Goal: Task Accomplishment & Management: Manage account settings

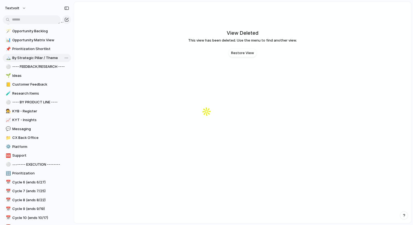
scroll to position [142, 0]
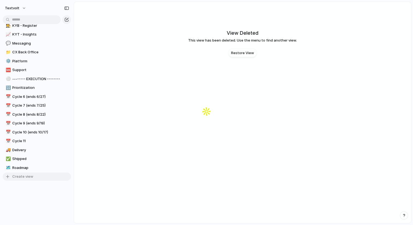
click at [24, 178] on span "Create view" at bounding box center [22, 176] width 21 height 5
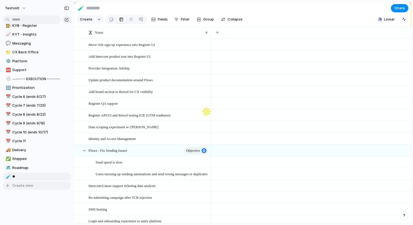
type input "***"
click at [6, 175] on div "🧪" at bounding box center [8, 176] width 4 height 6
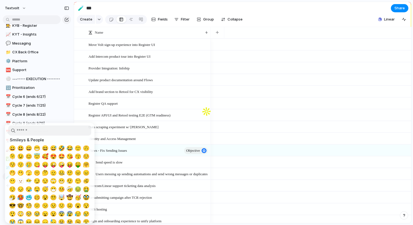
type input "*"
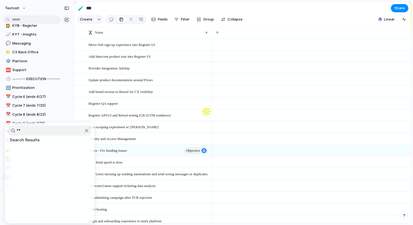
type input "*"
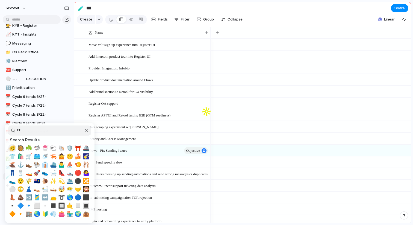
type input "*"
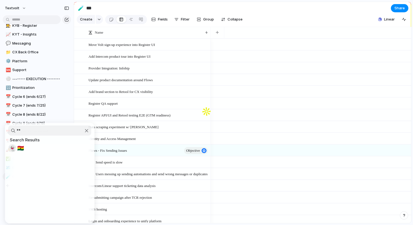
type input "*"
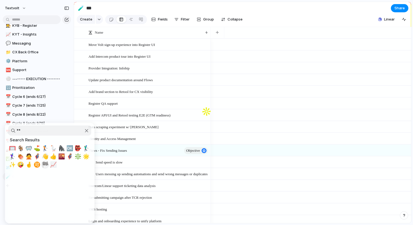
type input "*"
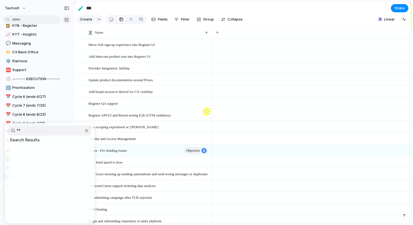
type input "*"
click at [51, 133] on input "****" at bounding box center [49, 130] width 83 height 10
type input "*"
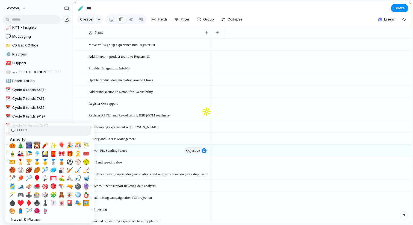
scroll to position [151, 0]
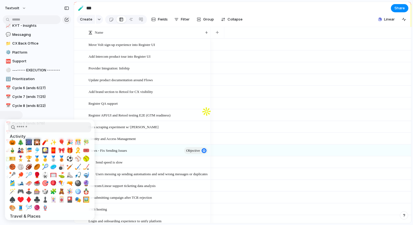
drag, startPoint x: 78, startPoint y: 191, endPoint x: 30, endPoint y: 130, distance: 78.1
click at [30, 130] on section "Smileys & People Animals & Nature Food & Drink 🍐 🍑 🍒 🍓 🫐 🥝 🍅 🫒 🥥 🥑 🍆 🥔 🥕 🌽 🌶️ 🫑…" at bounding box center [49, 169] width 89 height 100
click at [32, 128] on input "search" at bounding box center [49, 127] width 83 height 10
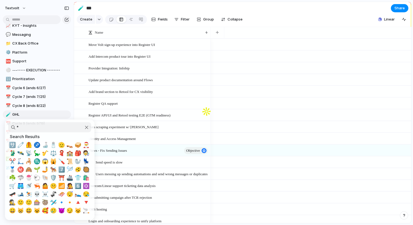
scroll to position [0, 0]
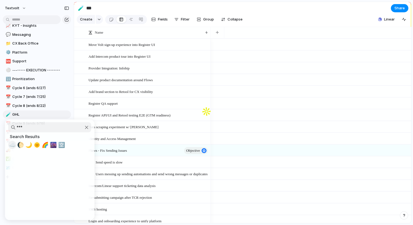
type input "***"
click at [14, 144] on span "☁️" at bounding box center [12, 144] width 7 height 7
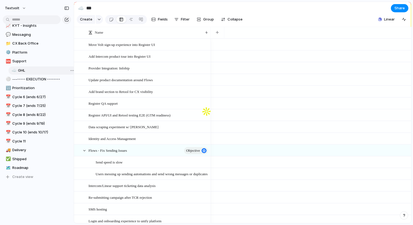
drag, startPoint x: 8, startPoint y: 112, endPoint x: 14, endPoint y: 68, distance: 44.3
click at [14, 68] on div "⚪ --- OPPORTUNITY MAPPING --- 🪄 Opportunity Backlog 📊 Opportunity Matrix View 📌…" at bounding box center [37, 52] width 68 height 256
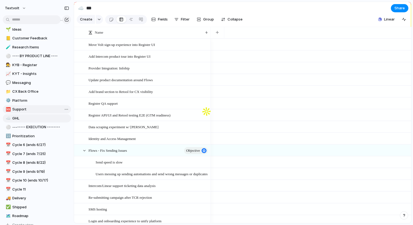
scroll to position [110, 0]
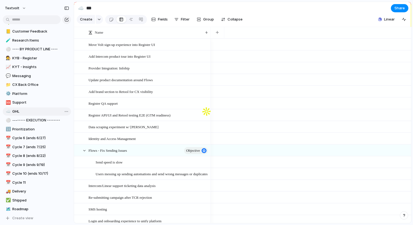
click at [33, 110] on span "GHL" at bounding box center [40, 111] width 57 height 5
click at [222, 35] on button "button" at bounding box center [216, 33] width 11 height 10
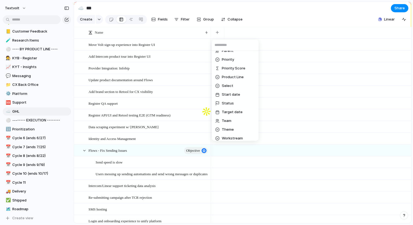
scroll to position [192, 0]
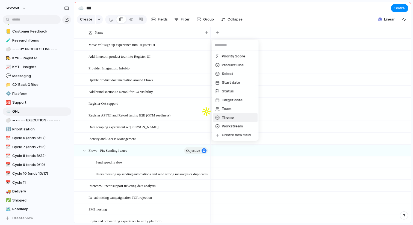
click at [237, 119] on li "Theme" at bounding box center [235, 117] width 44 height 9
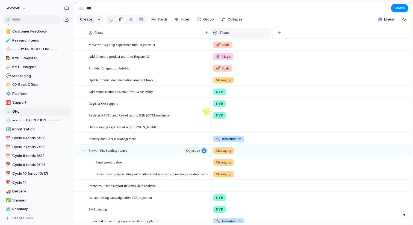
click at [228, 32] on span "Theme" at bounding box center [224, 32] width 10 height 5
click at [232, 45] on span "Modify" at bounding box center [228, 44] width 12 height 5
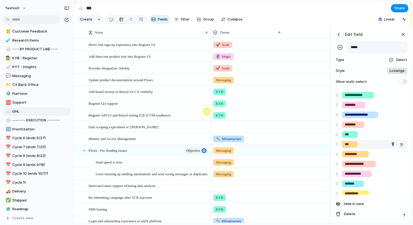
scroll to position [36, 0]
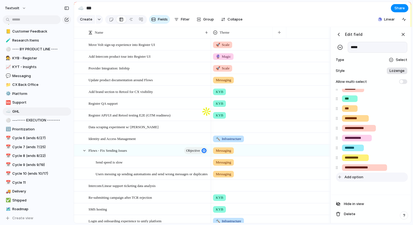
click at [351, 177] on span "Add option" at bounding box center [353, 176] width 19 height 5
type input "**********"
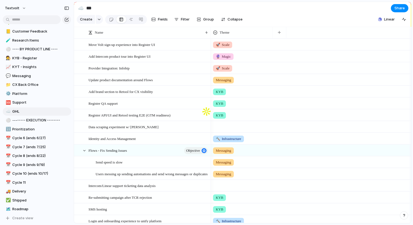
click at [272, 23] on section "Create Fields Filter Group Zoom Collapse Linear" at bounding box center [242, 20] width 337 height 13
click at [284, 34] on button "button" at bounding box center [278, 33] width 11 height 10
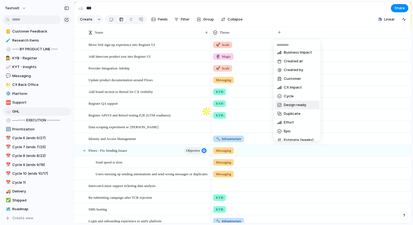
scroll to position [192, 0]
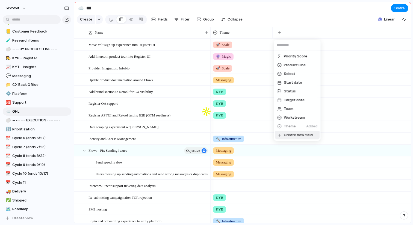
click at [294, 137] on span "Create new field" at bounding box center [297, 134] width 29 height 5
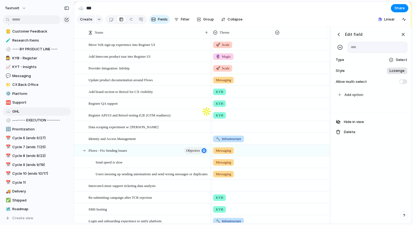
scroll to position [0, 11]
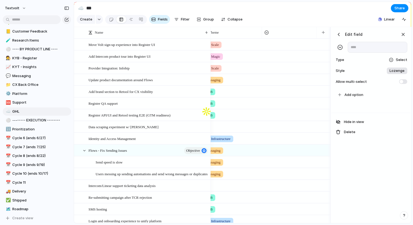
click at [323, 15] on section "Create Fields Filter Group Zoom Collapse Linear" at bounding box center [242, 20] width 337 height 13
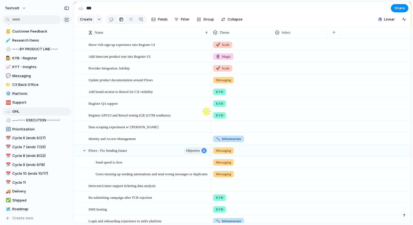
scroll to position [0, 0]
click at [242, 31] on div "Theme" at bounding box center [241, 32] width 57 height 5
click at [242, 34] on div "Theme" at bounding box center [241, 32] width 57 height 5
click at [264, 34] on div "Modify Hide Sort ascending Sort descending" at bounding box center [206, 112] width 413 height 225
click at [237, 46] on li "Modify" at bounding box center [233, 44] width 40 height 9
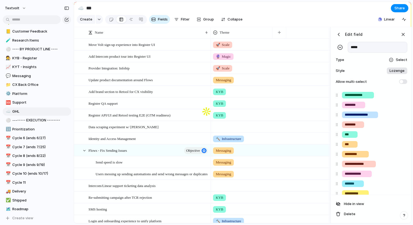
click at [307, 6] on section "☁️ *** Share" at bounding box center [242, 8] width 337 height 12
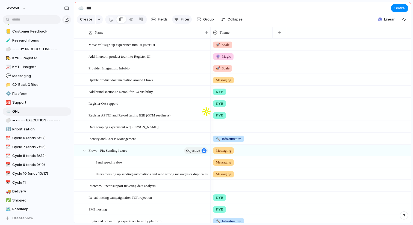
click at [178, 16] on button "Filter" at bounding box center [182, 19] width 20 height 9
type input "*****"
click at [196, 32] on li "Theme" at bounding box center [201, 35] width 44 height 9
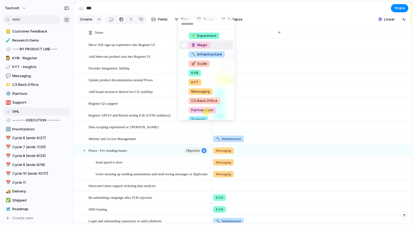
scroll to position [42, 0]
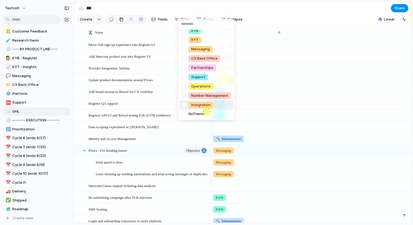
click at [194, 106] on span "Integration" at bounding box center [200, 104] width 19 height 5
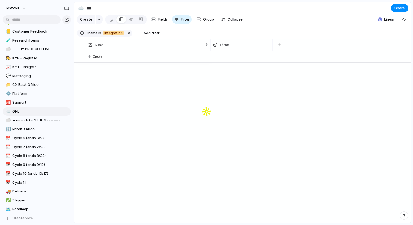
click at [296, 9] on section "☁️ *** Share" at bounding box center [242, 8] width 337 height 12
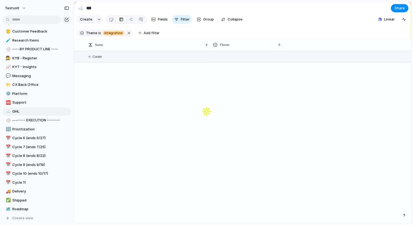
click at [114, 57] on button "Create" at bounding box center [249, 56] width 340 height 11
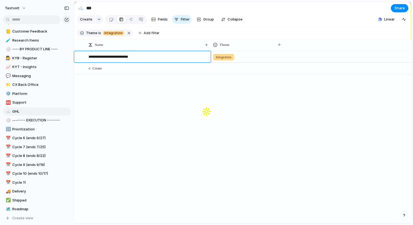
type textarea "**********"
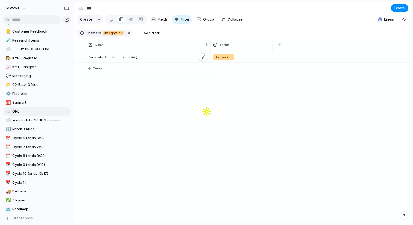
click at [92, 56] on span "Automated Number provisioining" at bounding box center [112, 56] width 48 height 6
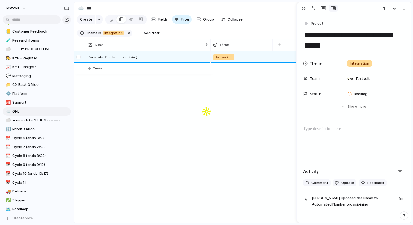
click at [88, 57] on div at bounding box center [81, 56] width 15 height 11
click at [307, 37] on textarea "**********" at bounding box center [353, 40] width 101 height 22
click at [239, 88] on div "Integration" at bounding box center [310, 137] width 200 height 172
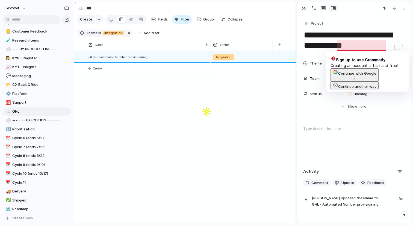
click at [360, 49] on textarea "**********" at bounding box center [353, 40] width 101 height 22
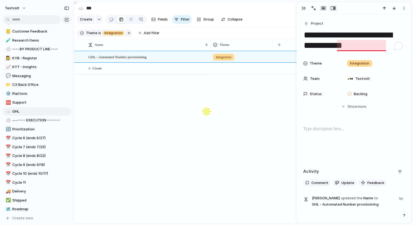
click at [356, 43] on textarea "**********" at bounding box center [353, 40] width 101 height 22
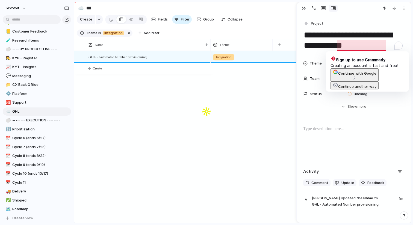
click at [355, 75] on span "Continue with Google" at bounding box center [357, 73] width 38 height 4
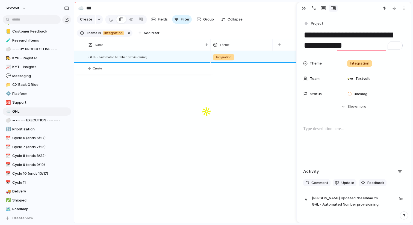
click at [370, 48] on textarea "**********" at bounding box center [353, 40] width 101 height 22
type textarea "**********"
click at [204, 113] on div "GHL - Automated Number provisioning Integration Create" at bounding box center [242, 137] width 337 height 172
click at [113, 72] on button "Create" at bounding box center [249, 68] width 340 height 11
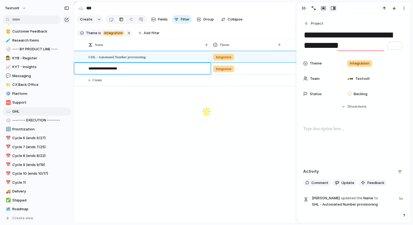
type textarea "**********"
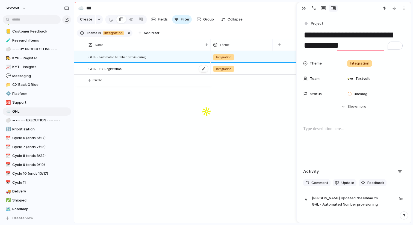
click at [131, 69] on div "GHL - Fix Registration" at bounding box center [148, 68] width 120 height 11
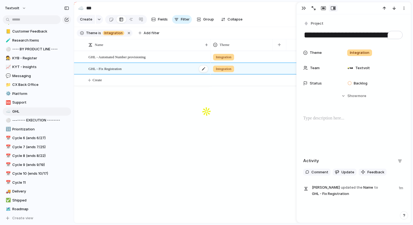
click at [127, 69] on div "GHL - Fix Registration" at bounding box center [148, 68] width 120 height 11
click at [121, 68] on span "GHL - Fix Registration" at bounding box center [104, 68] width 33 height 6
click at [114, 70] on span "GHL - Fix Registration" at bounding box center [104, 68] width 33 height 6
click at [342, 35] on textarea "**********" at bounding box center [353, 34] width 101 height 11
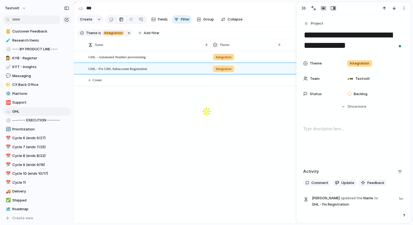
click at [393, 48] on textarea "**********" at bounding box center [353, 40] width 101 height 22
click at [341, 34] on textarea "**********" at bounding box center [353, 40] width 101 height 22
drag, startPoint x: 364, startPoint y: 36, endPoint x: 329, endPoint y: 36, distance: 35.7
click at [329, 36] on textarea "**********" at bounding box center [353, 40] width 101 height 22
click at [391, 44] on textarea "**********" at bounding box center [353, 40] width 101 height 22
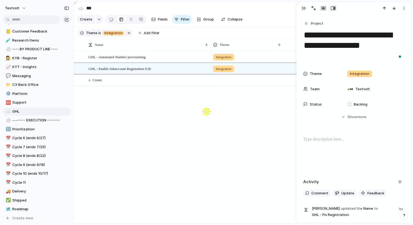
type textarea "**********"
click at [310, 88] on span "Team" at bounding box center [315, 88] width 10 height 5
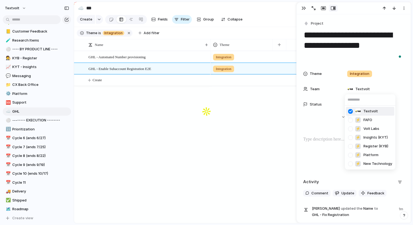
click at [195, 124] on div "Textvolt ⚡ FAFO ⚡ Volt Labs ⚡ Insights (KYT) ⚡ Register (KYB) ⚡ Platform ⚡ New …" at bounding box center [206, 112] width 413 height 225
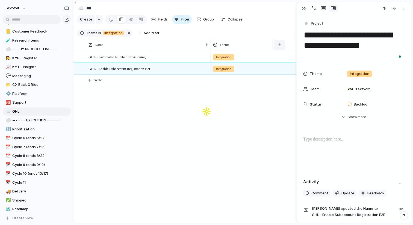
click at [277, 43] on button "button" at bounding box center [278, 45] width 11 height 10
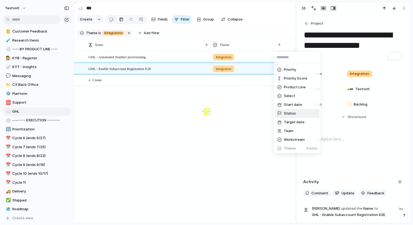
scroll to position [192, 0]
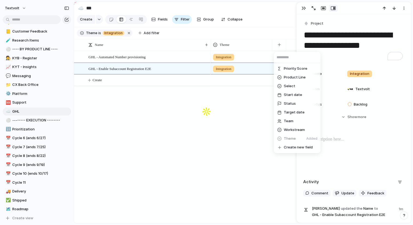
click at [262, 148] on div "Assignee Business Impact Created at Created by Customer CX Impact Cycle Design …" at bounding box center [206, 112] width 413 height 225
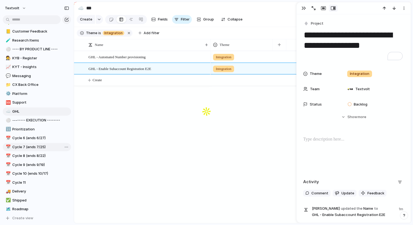
click at [47, 149] on span "Cycle 7 (ends 7/25)" at bounding box center [40, 146] width 57 height 5
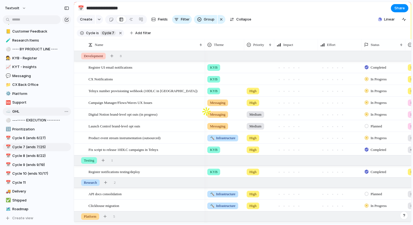
click at [32, 107] on link "☁️ GHL" at bounding box center [37, 111] width 68 height 8
type input "***"
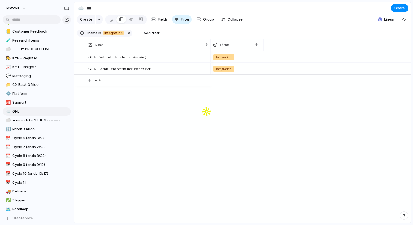
click at [256, 39] on section "Theme is Integration Add filter" at bounding box center [242, 33] width 337 height 12
click at [255, 44] on div "button" at bounding box center [256, 44] width 3 height 3
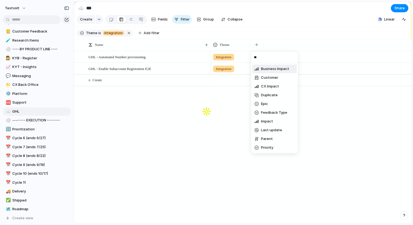
type input "***"
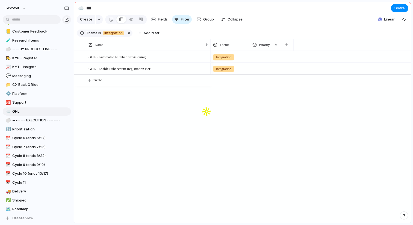
click at [270, 59] on div at bounding box center [264, 55] width 29 height 9
click at [262, 94] on li "Medium" at bounding box center [273, 97] width 44 height 9
click at [262, 68] on div at bounding box center [264, 67] width 29 height 9
click at [260, 101] on span "High" at bounding box center [260, 100] width 8 height 5
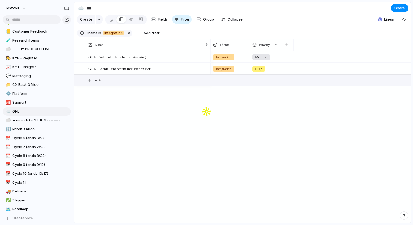
click at [101, 80] on span "Create" at bounding box center [96, 79] width 9 height 5
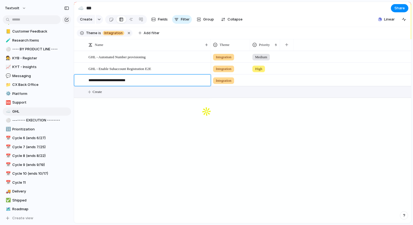
type textarea "**********"
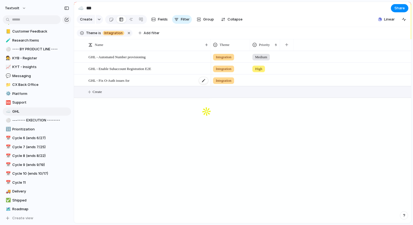
click at [137, 81] on div "GHL - Fix O-Auth issues for" at bounding box center [148, 80] width 120 height 11
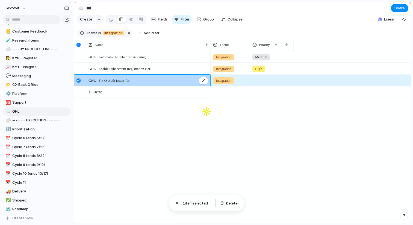
click at [139, 80] on div "GHL - Fix O-Auth issues for" at bounding box center [148, 80] width 120 height 11
click at [129, 81] on span "GHL - Fix O-Auth issues for" at bounding box center [108, 80] width 41 height 6
click at [253, 82] on div at bounding box center [264, 79] width 29 height 9
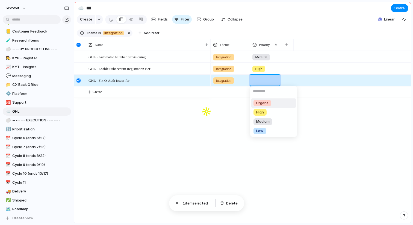
click at [256, 102] on span "Urgent" at bounding box center [262, 102] width 12 height 5
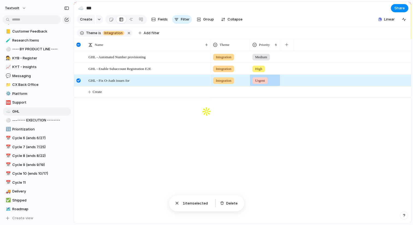
click at [122, 132] on div "GHL - Automated Number provisioning GHL - Enable Subaccount Registration E2E GH…" at bounding box center [242, 137] width 337 height 172
click at [140, 100] on div "GHL - Automated Number provisioning GHL - Enable Subaccount Registration E2E GH…" at bounding box center [242, 137] width 337 height 172
click at [140, 81] on div "GHL - Fix O-Auth issues for" at bounding box center [148, 80] width 120 height 11
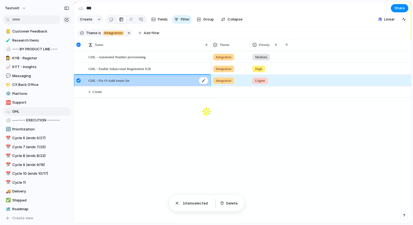
click at [129, 81] on span "GHL - Fix O-Auth issues for" at bounding box center [108, 80] width 41 height 6
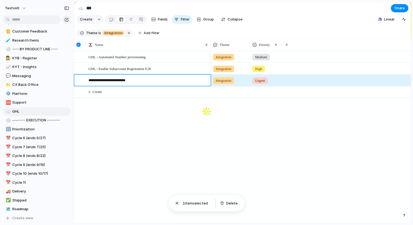
click at [97, 82] on textarea "**********" at bounding box center [147, 80] width 118 height 7
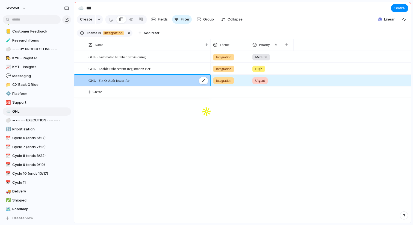
click at [92, 77] on span "GHL - Fix O-Auth issues for" at bounding box center [108, 80] width 41 height 6
click at [203, 80] on div at bounding box center [203, 80] width 9 height 7
click at [128, 169] on div "GHL - Automated Number provisioning GHL - Enable Subaccount Registration E2E GH…" at bounding box center [242, 137] width 337 height 172
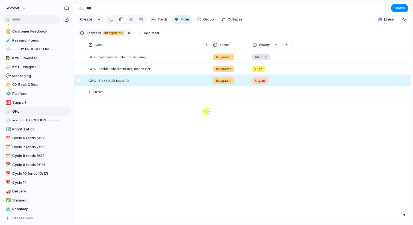
click at [83, 79] on div at bounding box center [79, 82] width 10 height 15
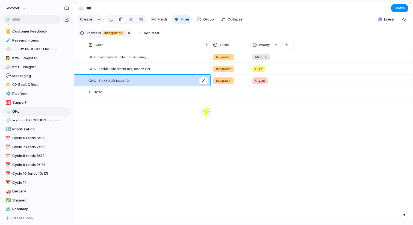
click at [116, 80] on span "GHL - Fix O-Auth issues for" at bounding box center [108, 80] width 41 height 6
click at [151, 136] on div "GHL - Automated Number provisioning GHL - Enable Subaccount Registration E2E GH…" at bounding box center [242, 137] width 337 height 172
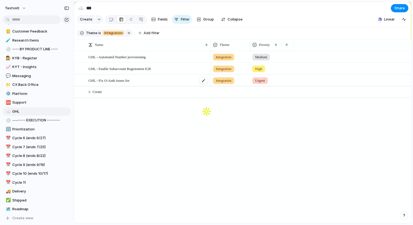
click at [166, 82] on div "GHL - Fix O-Auth issues for" at bounding box center [148, 80] width 120 height 11
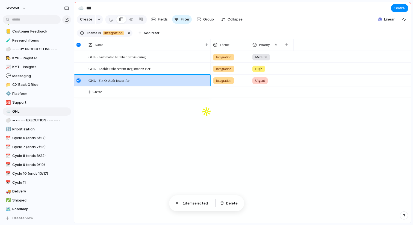
click at [181, 110] on div "GHL - Automated Number provisioning GHL - Enable Subaccount Registration E2E GH…" at bounding box center [242, 137] width 337 height 172
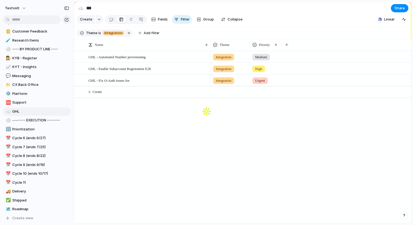
click at [303, 27] on section "Theme is Integration Add filter" at bounding box center [242, 33] width 337 height 12
click at [245, 80] on div "Integration" at bounding box center [230, 79] width 39 height 9
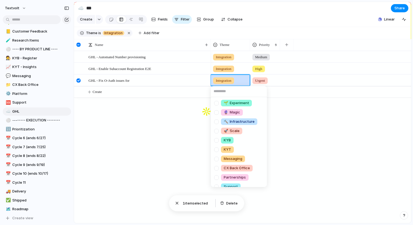
click at [186, 84] on div "🌱 Experiment 🔮 Magic 🔨 Infrastructure 🚀 Scale KYB KYT Messaging CX Back Office …" at bounding box center [206, 112] width 413 height 225
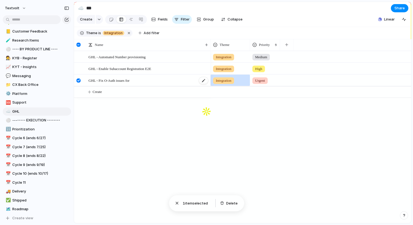
click at [188, 78] on div "GHL - Fix O-Auth issues for" at bounding box center [148, 80] width 120 height 11
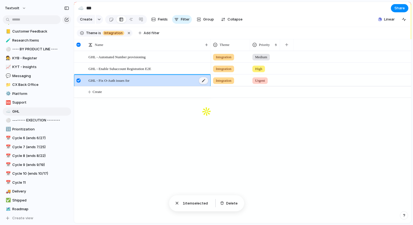
click at [201, 80] on div at bounding box center [203, 80] width 9 height 7
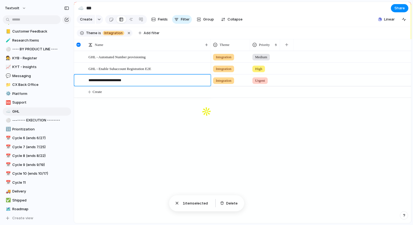
type textarea "**********"
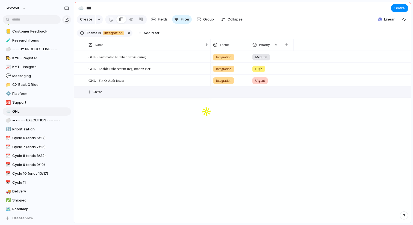
click at [109, 93] on button "Create" at bounding box center [249, 91] width 340 height 11
click at [176, 19] on div "button" at bounding box center [176, 19] width 4 height 4
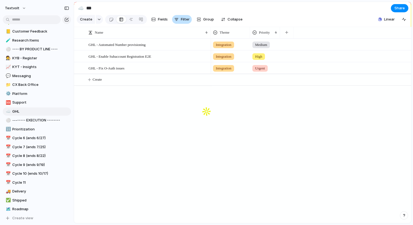
click at [183, 21] on span "Filter" at bounding box center [185, 19] width 9 height 5
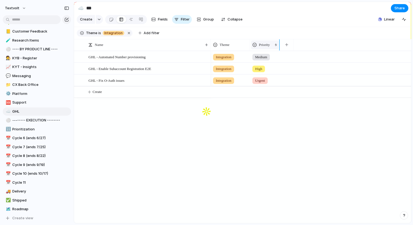
click at [270, 44] on span "Priority" at bounding box center [264, 44] width 11 height 5
click at [265, 84] on span "Sort descending" at bounding box center [275, 82] width 29 height 5
click at [279, 46] on span "Priority" at bounding box center [279, 44] width 11 height 5
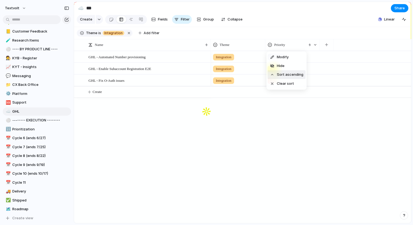
click at [278, 74] on span "Sort ascending" at bounding box center [290, 74] width 26 height 5
click at [252, 123] on div "Integration Urgent Integration High Integration Medium" at bounding box center [310, 137] width 200 height 172
click at [321, 129] on div "Integration Urgent Integration High Integration Medium" at bounding box center [310, 137] width 200 height 172
click at [327, 46] on div "button" at bounding box center [326, 44] width 3 height 3
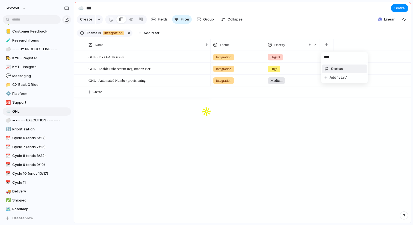
type input "****"
click at [331, 68] on span "Status" at bounding box center [337, 68] width 12 height 5
click at [331, 56] on span "Backlog" at bounding box center [334, 56] width 12 height 5
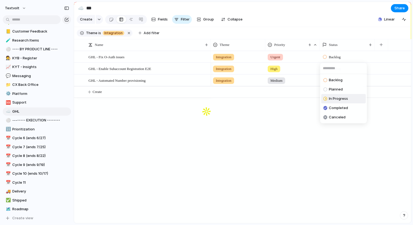
click at [330, 98] on span "In Progress" at bounding box center [337, 98] width 19 height 5
click at [151, 66] on span "GHL - Enable Subaccount Registration E2E" at bounding box center [119, 68] width 63 height 6
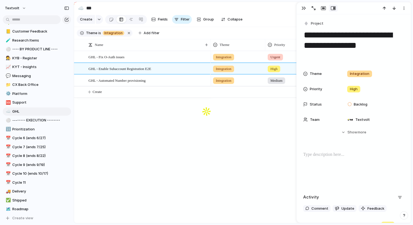
click at [193, 135] on div "GHL - Fix O-Auth issues GHL - Enable Subaccount Registration E2E GHL - Automate…" at bounding box center [242, 137] width 337 height 172
click at [305, 10] on button "button" at bounding box center [303, 8] width 9 height 7
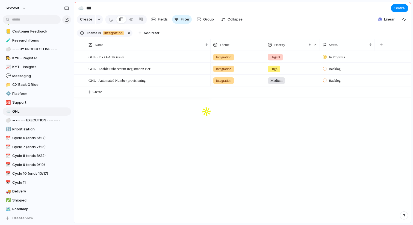
click at [329, 66] on span "Backlog" at bounding box center [334, 68] width 12 height 5
click at [334, 110] on span "In Progress" at bounding box center [337, 109] width 19 height 5
click at [292, 130] on div "Integration Urgent In Progress Integration High In Progress Integration Medium …" at bounding box center [310, 137] width 200 height 172
click at [397, 10] on span "Share" at bounding box center [399, 7] width 10 height 5
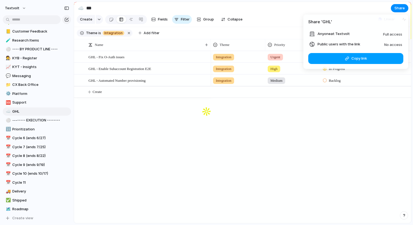
click at [357, 59] on span "Copy link" at bounding box center [359, 58] width 16 height 5
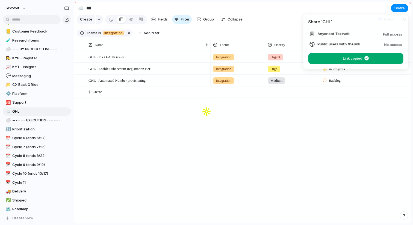
click at [350, 46] on span "Public users with the link" at bounding box center [338, 43] width 43 height 5
click at [385, 42] on span "No access" at bounding box center [393, 44] width 18 height 4
click at [342, 29] on article "Share ' GHL ' Anyone at Textvolt Full access Public users with the link No acce…" at bounding box center [355, 41] width 105 height 54
click at [356, 41] on li "Public users with the link No access" at bounding box center [355, 44] width 93 height 7
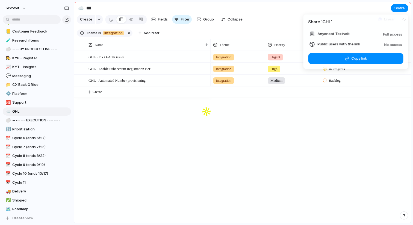
click at [342, 44] on span "Public users with the link" at bounding box center [338, 43] width 43 height 5
click at [380, 44] on li "Public users with the link No access" at bounding box center [355, 44] width 93 height 7
click at [387, 44] on span "No access" at bounding box center [393, 44] width 18 height 4
click at [151, 190] on div "Share ' GHL ' Anyone at Textvolt Full access Public users with the link No acce…" at bounding box center [206, 112] width 413 height 225
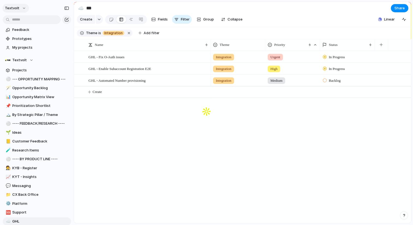
click at [16, 11] on button "textvolt" at bounding box center [15, 8] width 26 height 9
click at [28, 21] on li "Settings" at bounding box center [26, 20] width 45 height 9
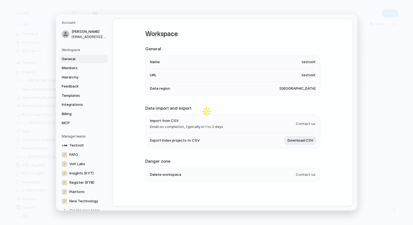
scroll to position [10, 0]
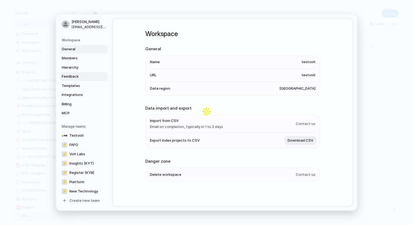
click at [82, 72] on link "Feedback" at bounding box center [83, 76] width 47 height 9
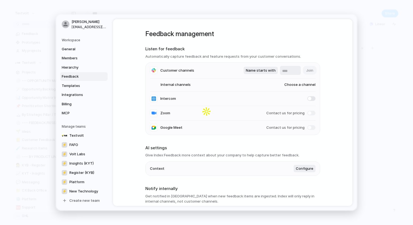
click at [283, 70] on input "text" at bounding box center [290, 70] width 16 height 5
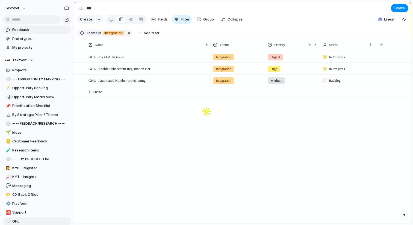
click at [32, 28] on span "Feedback" at bounding box center [40, 29] width 57 height 5
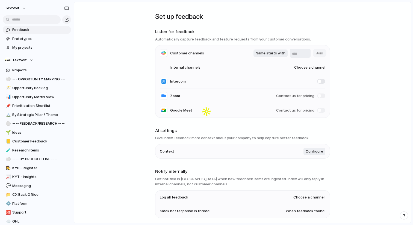
click at [306, 67] on span "Choose a channel" at bounding box center [304, 67] width 42 height 5
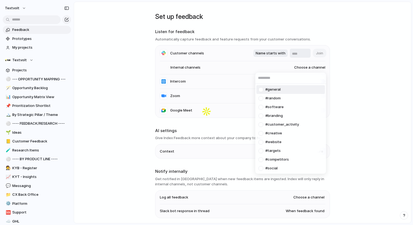
click at [227, 57] on div "#general #random #software #branding #customer_activity #creative #website #tar…" at bounding box center [206, 112] width 413 height 225
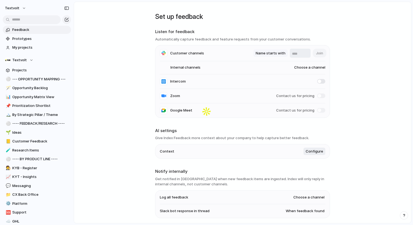
click at [266, 52] on span "Name starts with" at bounding box center [270, 52] width 30 height 5
click at [230, 59] on div "Name contains Name starts with Name ends with" at bounding box center [206, 112] width 413 height 225
